Goal: Obtain resource: Obtain resource

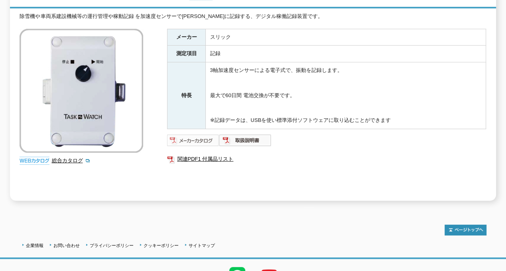
click at [188, 137] on img at bounding box center [193, 140] width 52 height 13
click at [245, 136] on img at bounding box center [246, 140] width 52 height 13
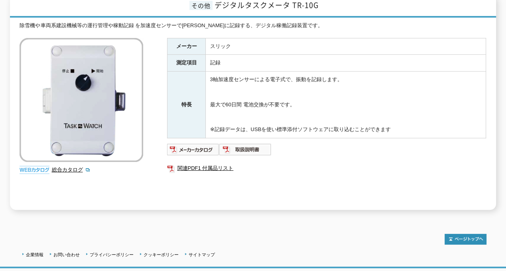
scroll to position [157, 0]
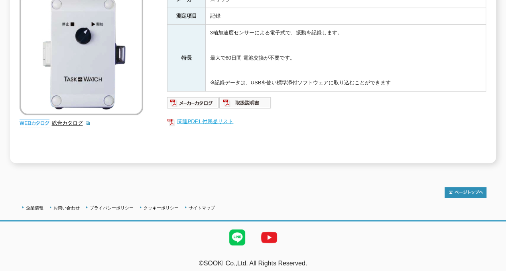
click at [202, 116] on link "関連PDF1 付属品リスト" at bounding box center [326, 121] width 319 height 10
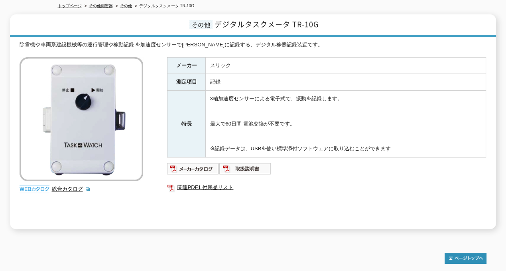
scroll to position [80, 0]
